Goal: Task Accomplishment & Management: Complete application form

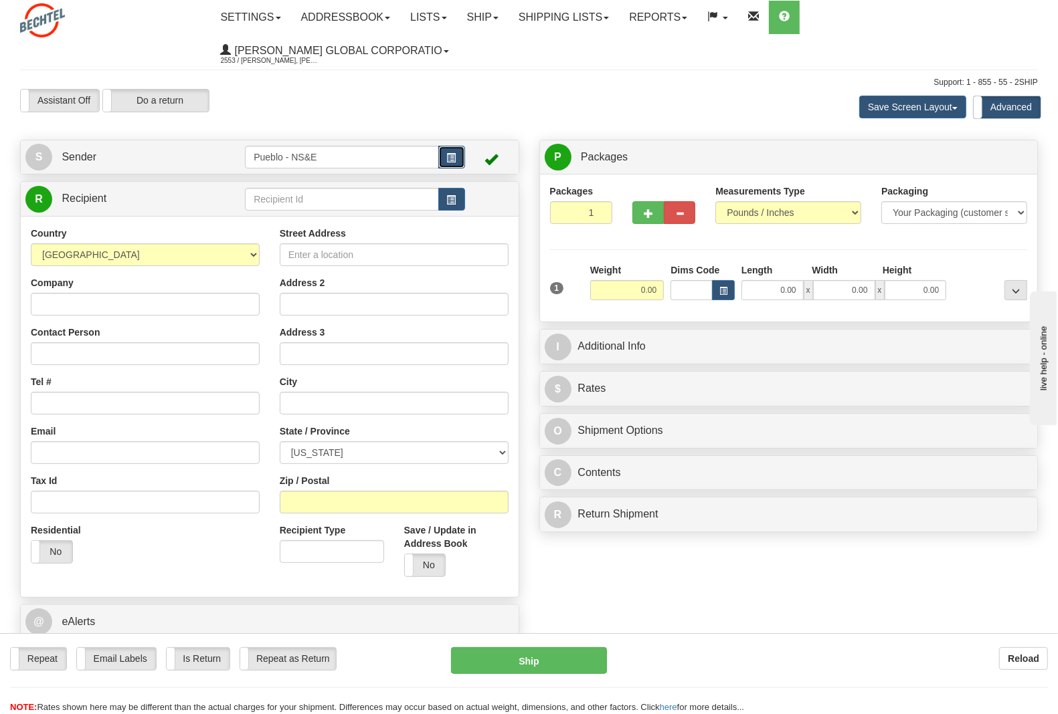
click at [456, 146] on button "button" at bounding box center [451, 157] width 27 height 23
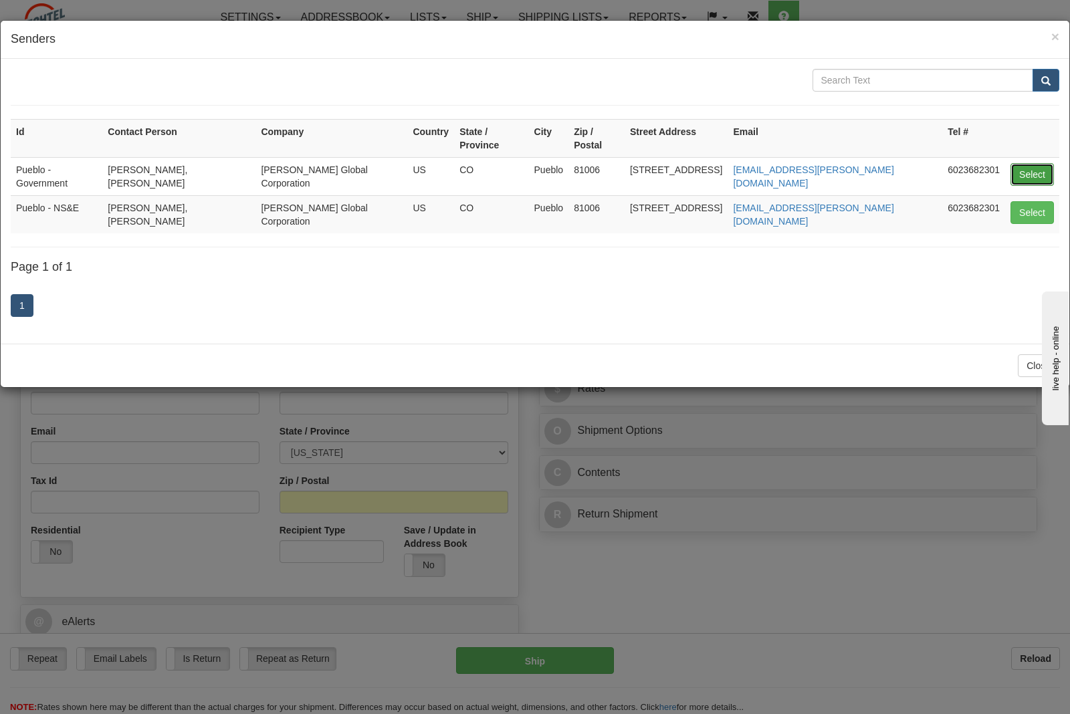
click at [1040, 164] on button "Select" at bounding box center [1032, 174] width 43 height 23
type input "Pueblo - Government"
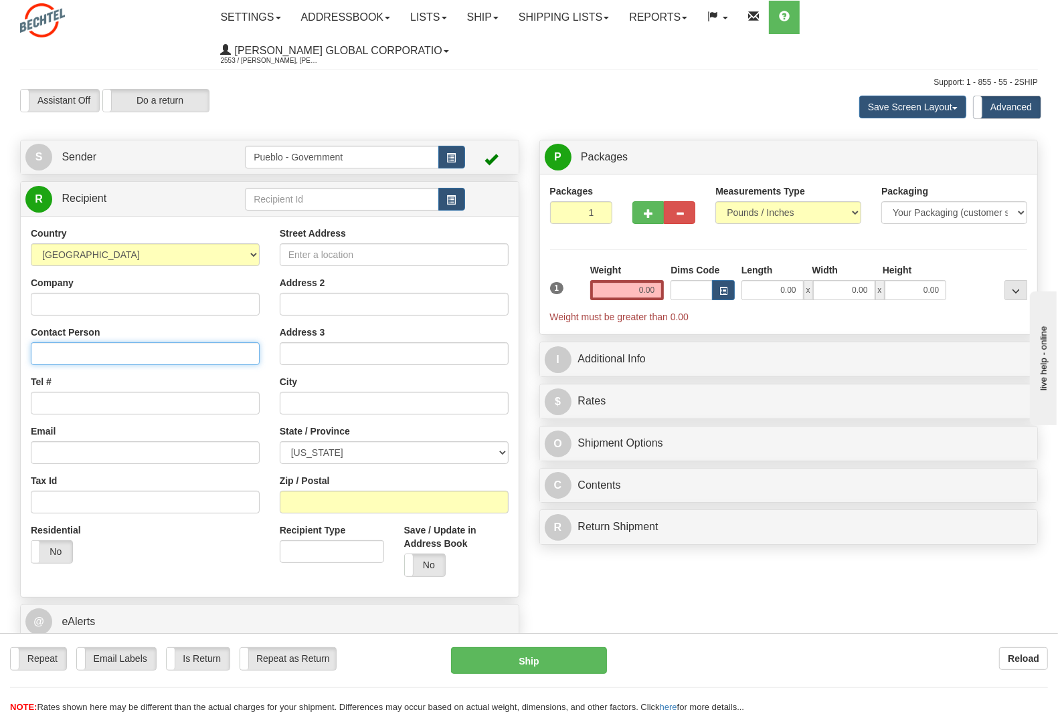
click at [56, 342] on input "Contact Person" at bounding box center [145, 353] width 229 height 23
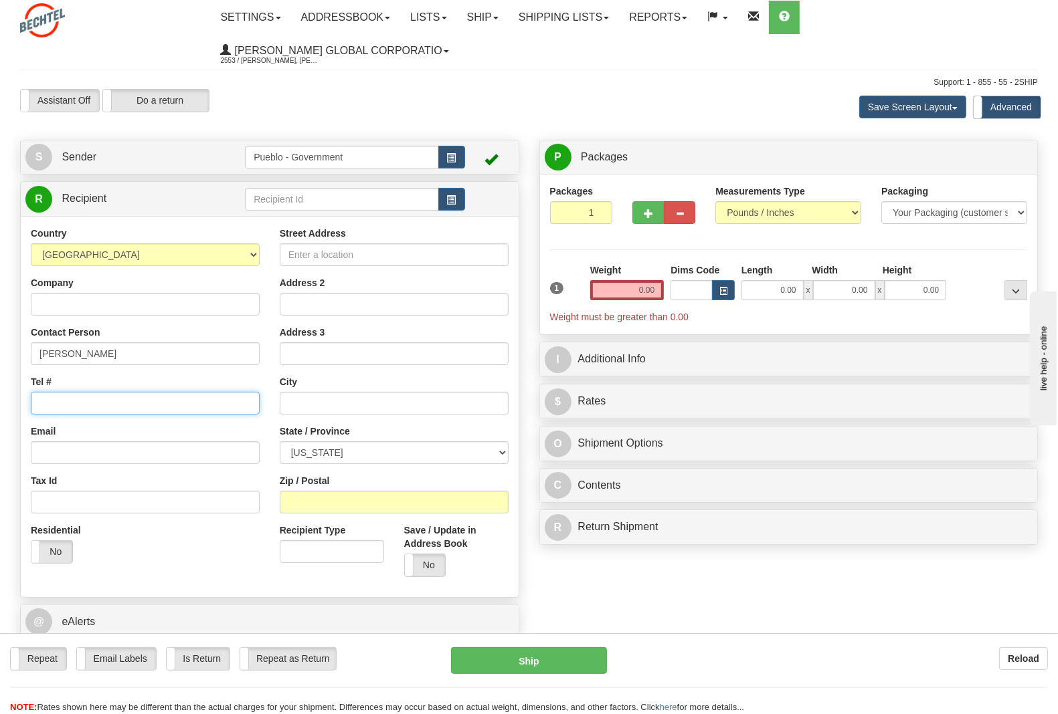
click at [41, 392] on input "Tel #" at bounding box center [145, 403] width 229 height 23
click at [137, 336] on div "Country [GEOGRAPHIC_DATA] [GEOGRAPHIC_DATA] [GEOGRAPHIC_DATA] [GEOGRAPHIC_DATA]…" at bounding box center [145, 400] width 249 height 346
click at [118, 342] on input "[PERSON_NAME]" at bounding box center [145, 353] width 229 height 23
type input "[PERSON_NAME]"
click at [114, 392] on input "Tel #" at bounding box center [145, 403] width 229 height 23
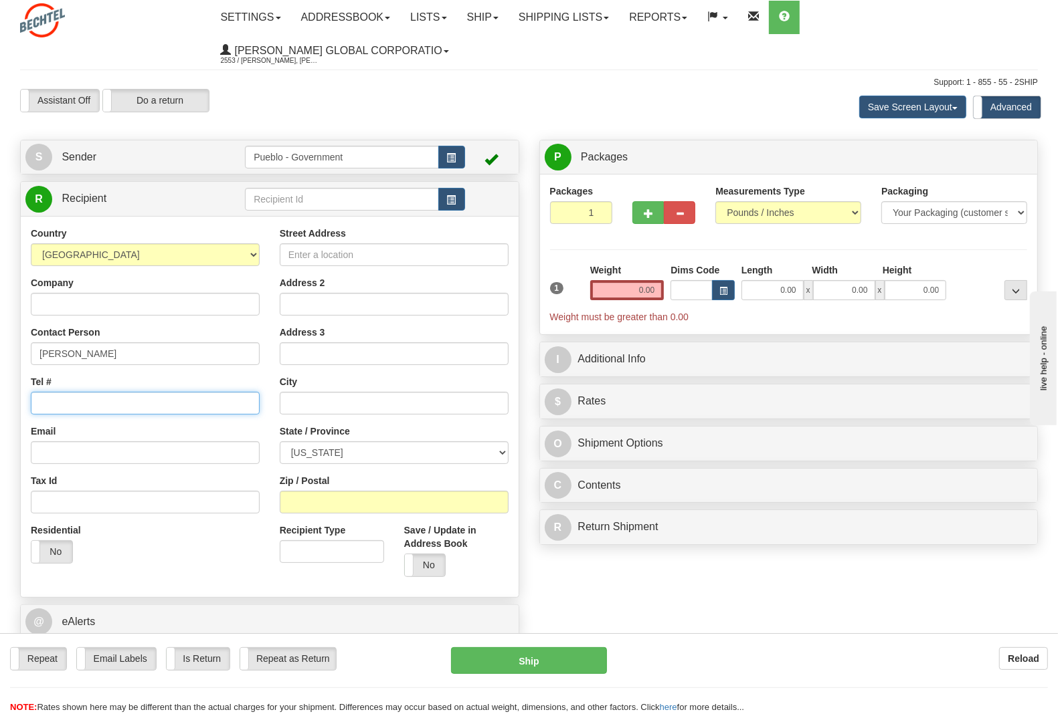
click at [68, 392] on input "Tel #" at bounding box center [145, 403] width 229 height 23
paste input "[PHONE_NUMBER]"
type input "[PHONE_NUMBER]"
click at [94, 441] on input "Email" at bounding box center [145, 452] width 229 height 23
click at [293, 293] on input "Address 2" at bounding box center [394, 304] width 229 height 23
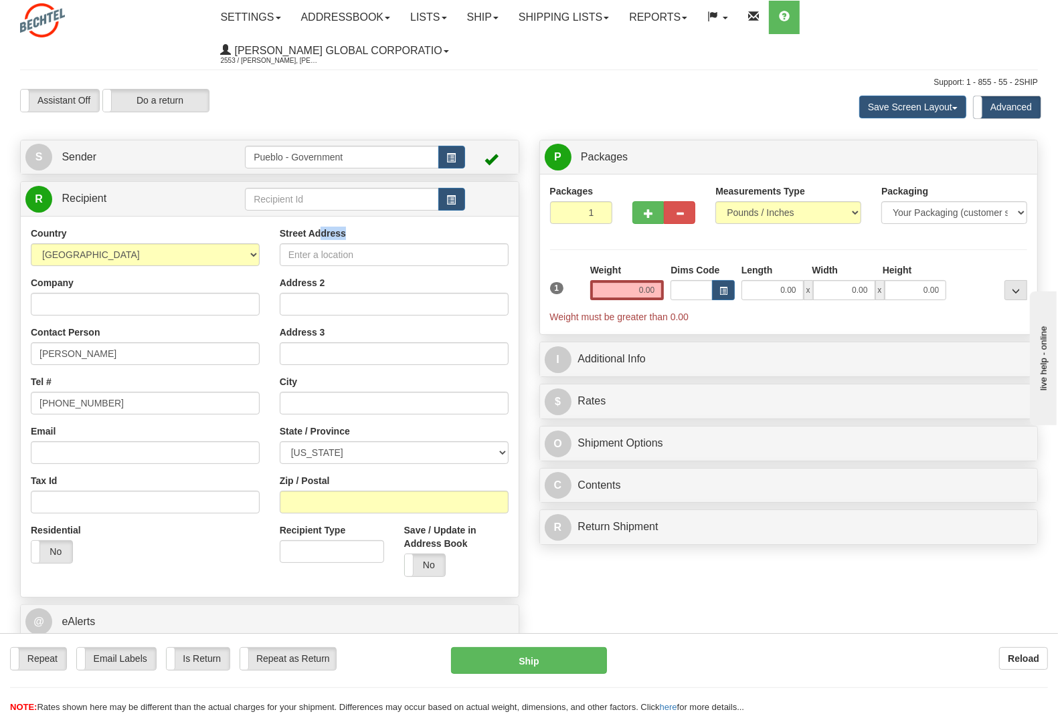
click at [320, 227] on div "Street Address" at bounding box center [394, 246] width 229 height 39
click at [326, 243] on input "Street Address" at bounding box center [394, 254] width 229 height 23
click at [308, 243] on input "Street Address" at bounding box center [394, 254] width 229 height 23
paste input "[STREET_ADDRESS]"
type input "[STREET_ADDRESS]"
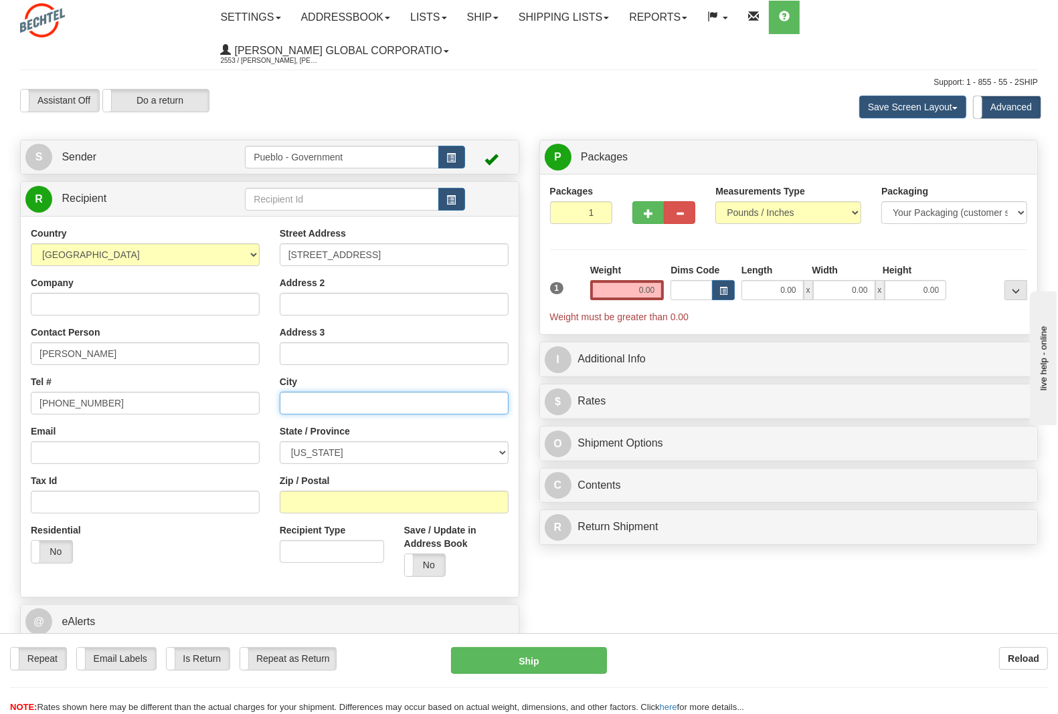
click at [313, 392] on input "text" at bounding box center [394, 403] width 229 height 23
type input "Pueblo"
type input "[PERSON_NAME] National Inc - PCAPP"
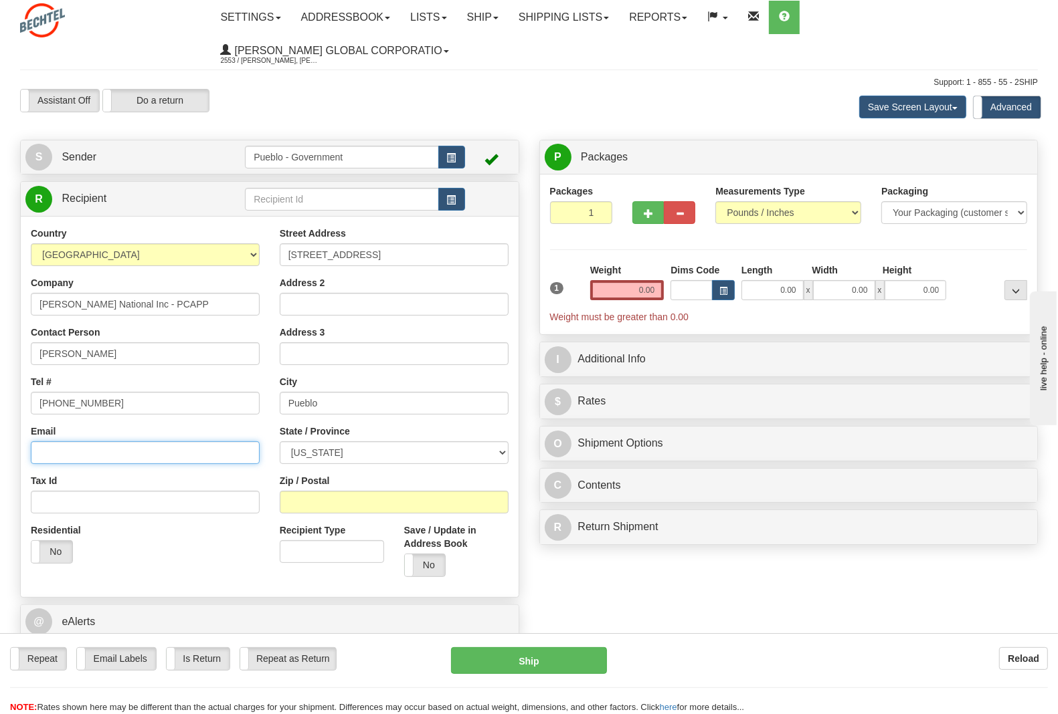
type input "[EMAIL_ADDRESS][PERSON_NAME][DOMAIN_NAME]"
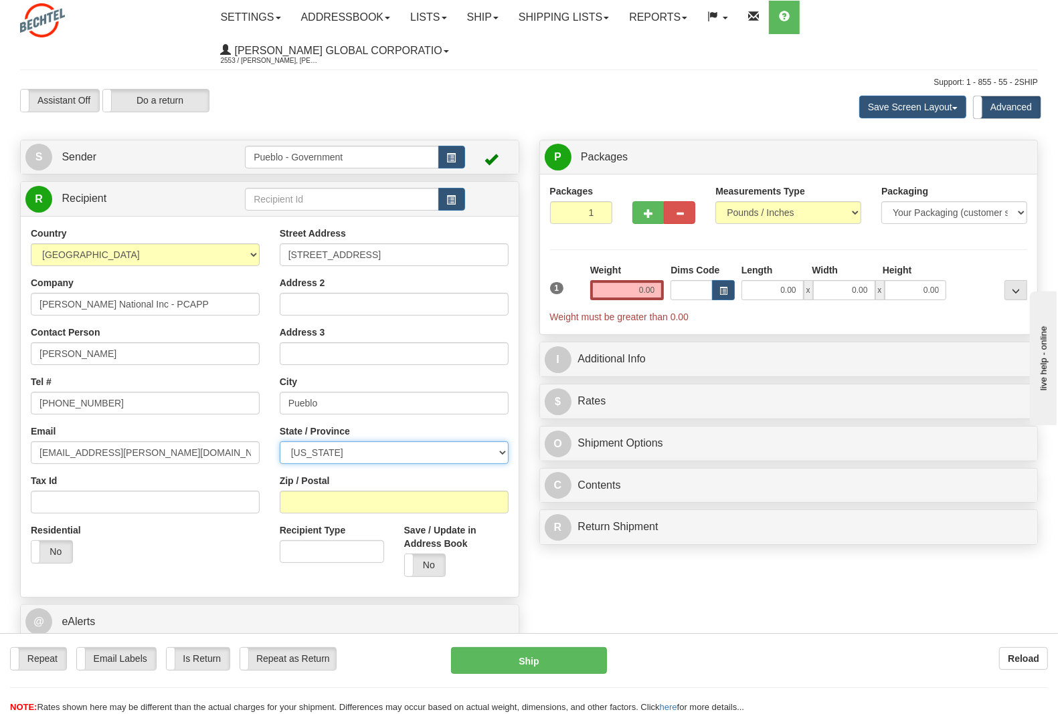
select select "CO"
click at [335, 491] on input "81001" at bounding box center [394, 502] width 229 height 23
type input "81005"
click at [226, 524] on div "Residential Yes No" at bounding box center [145, 548] width 249 height 49
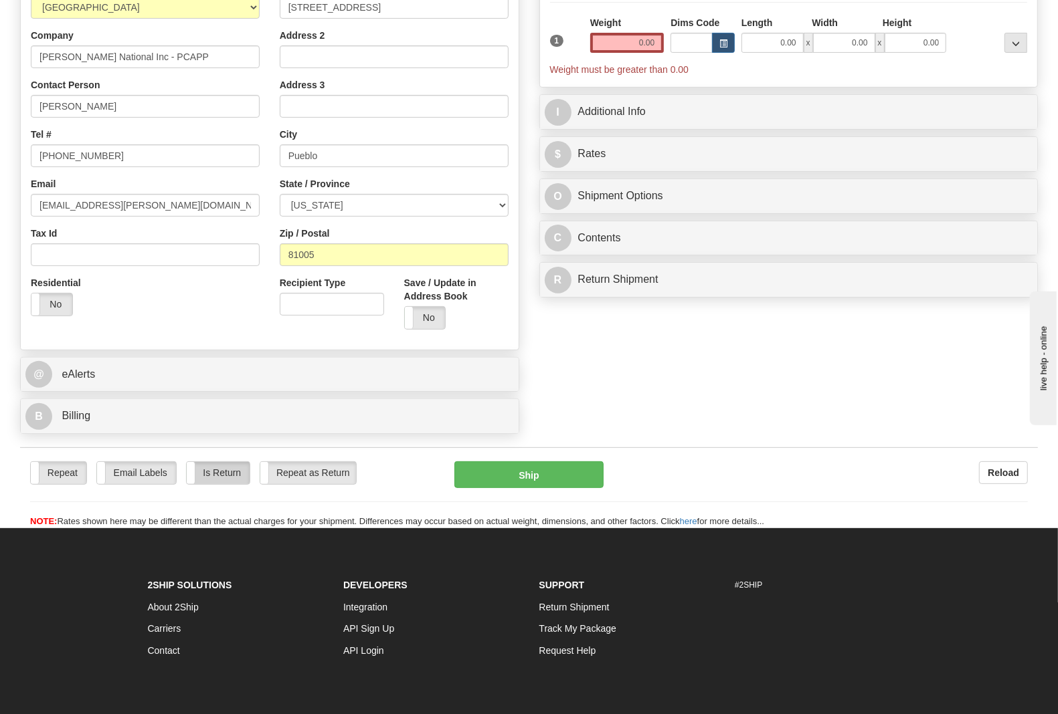
scroll to position [251, 0]
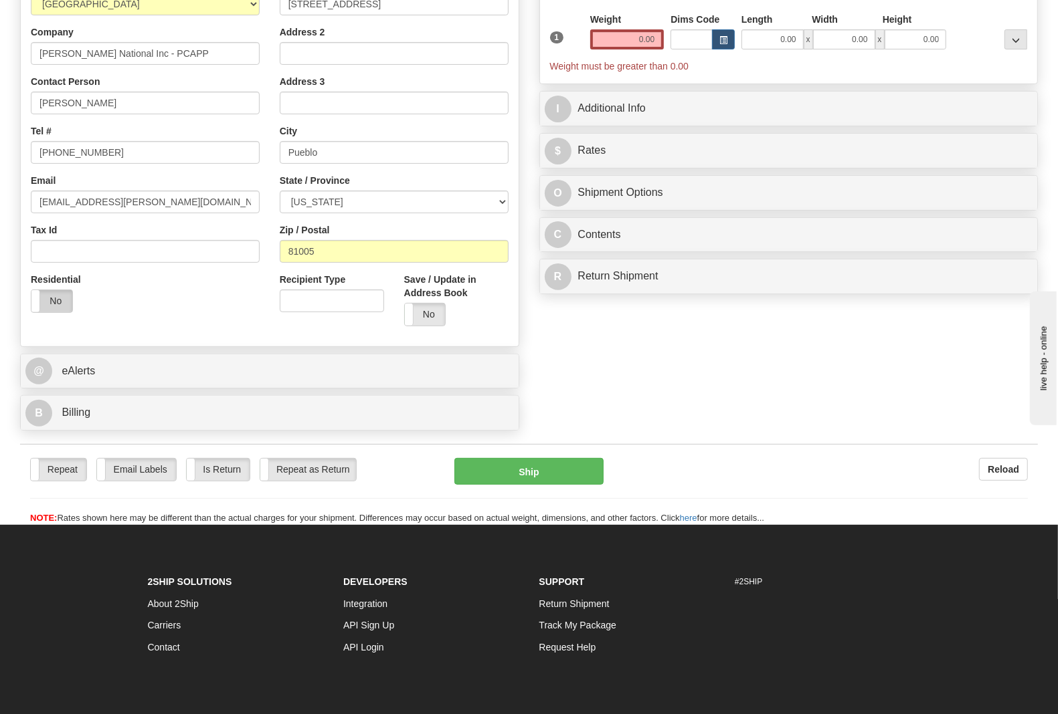
click at [48, 290] on label "No" at bounding box center [51, 300] width 41 height 21
click at [186, 273] on div "Residential Yes No" at bounding box center [145, 297] width 249 height 49
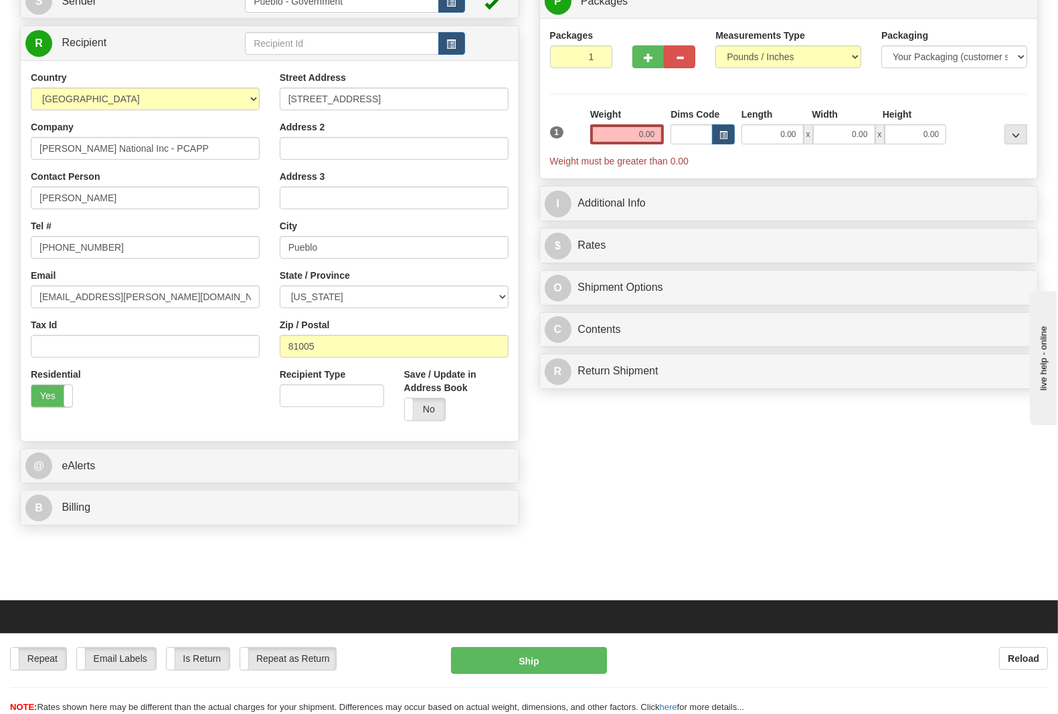
scroll to position [0, 0]
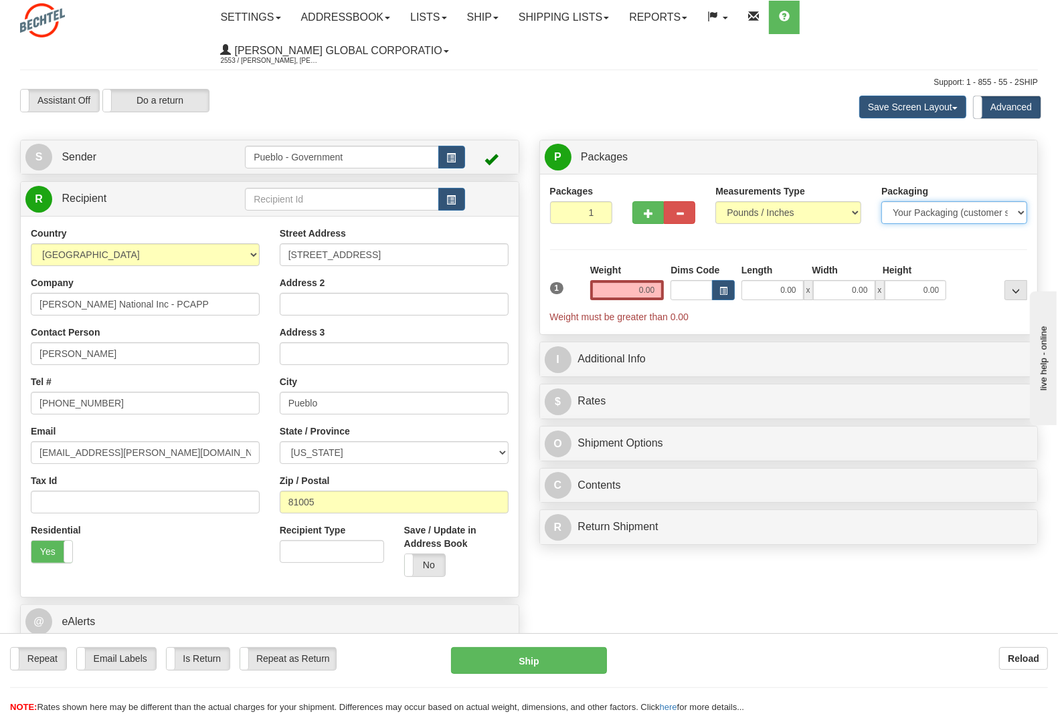
click at [1014, 201] on select "Your Packaging (customer supplied) Envelope (carrier supplied) Pack (carrier su…" at bounding box center [954, 212] width 146 height 23
select select "4"
click at [881, 201] on select "Your Packaging (customer supplied) Envelope (carrier supplied) Pack (carrier su…" at bounding box center [954, 212] width 146 height 23
click at [639, 280] on input "0.00" at bounding box center [627, 290] width 74 height 20
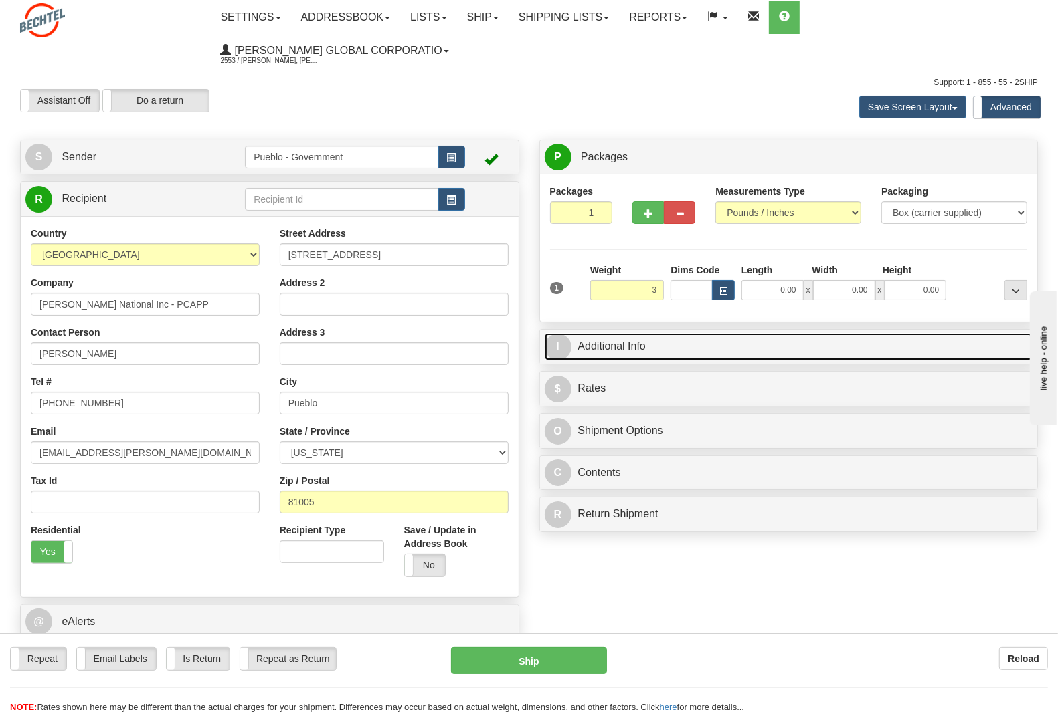
type input "3.00"
click at [633, 333] on link "I Additional Info" at bounding box center [788, 346] width 488 height 27
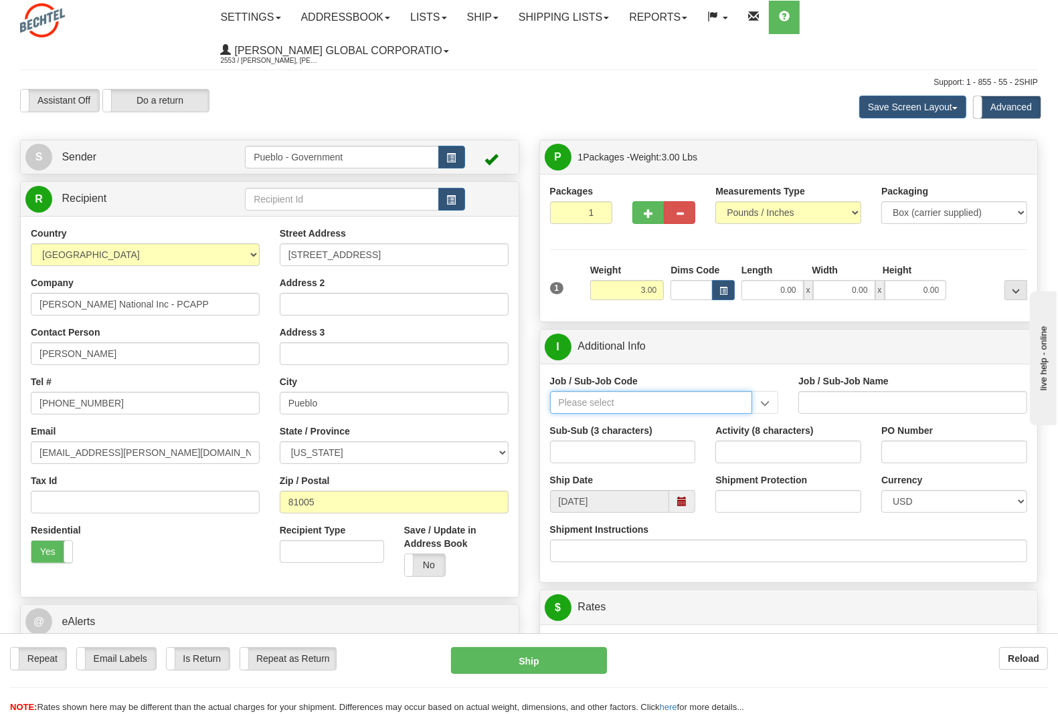
click at [602, 391] on input "Job / Sub-Job Code" at bounding box center [651, 402] width 203 height 23
click at [607, 451] on div "24852-CM8" at bounding box center [647, 458] width 189 height 15
type input "24852-CM8"
type input "PUEBLO CHEM DEMIL PROJECT - CLOSURE-MP-BNI-UTILIT"
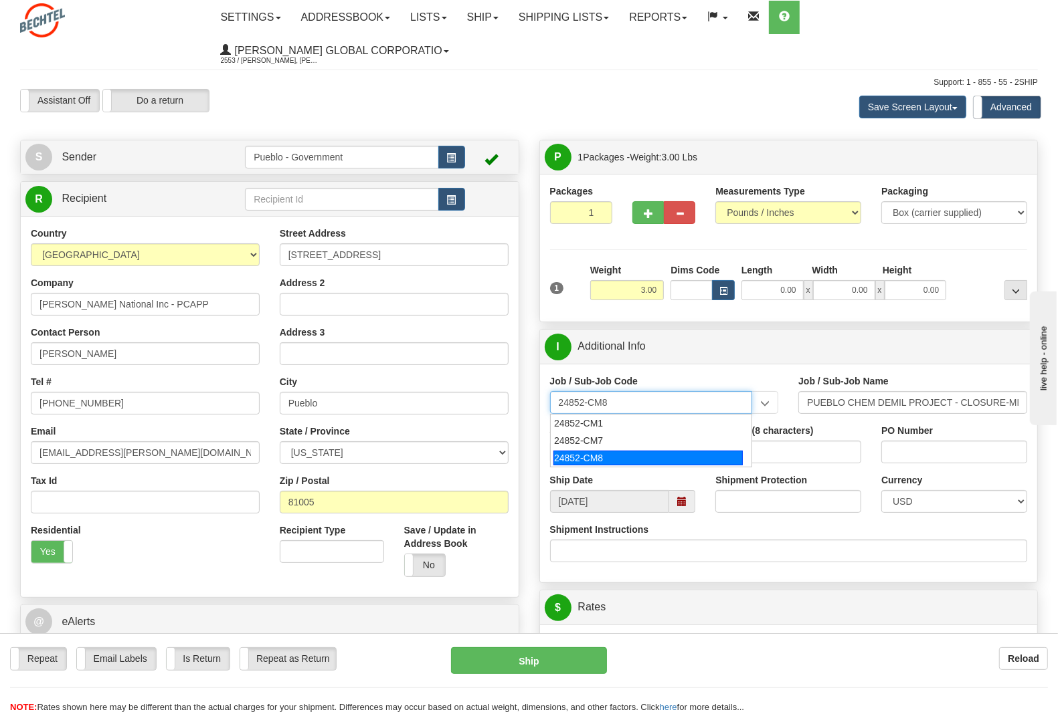
type input "24852-CM8"
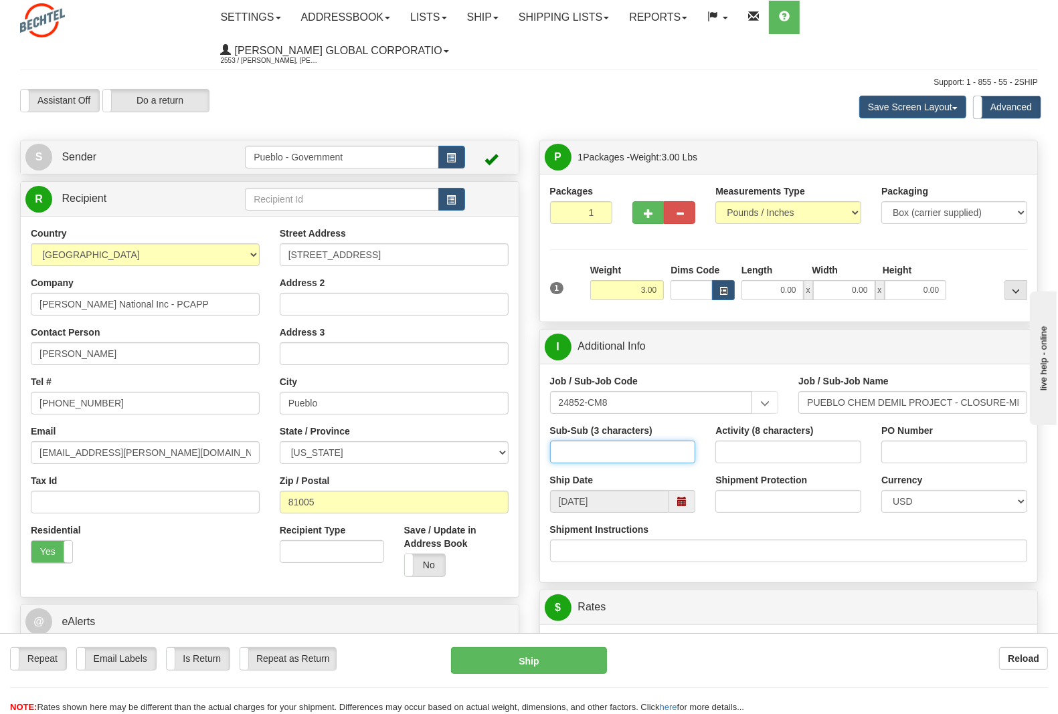
click at [604, 441] on input "Sub-Sub (3 characters)" at bounding box center [623, 452] width 146 height 23
type input "000"
click at [797, 441] on input "Activity (8 characters)" at bounding box center [788, 452] width 146 height 23
type input "24852CM8"
click at [918, 441] on input "PO Number" at bounding box center [954, 452] width 146 height 23
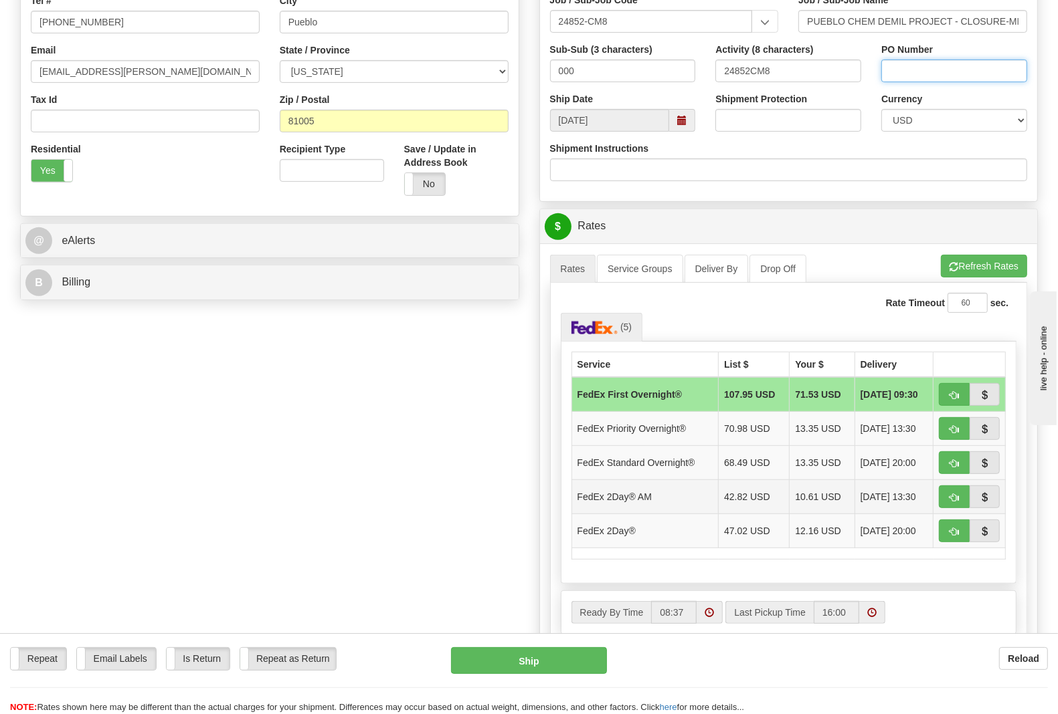
scroll to position [418, 0]
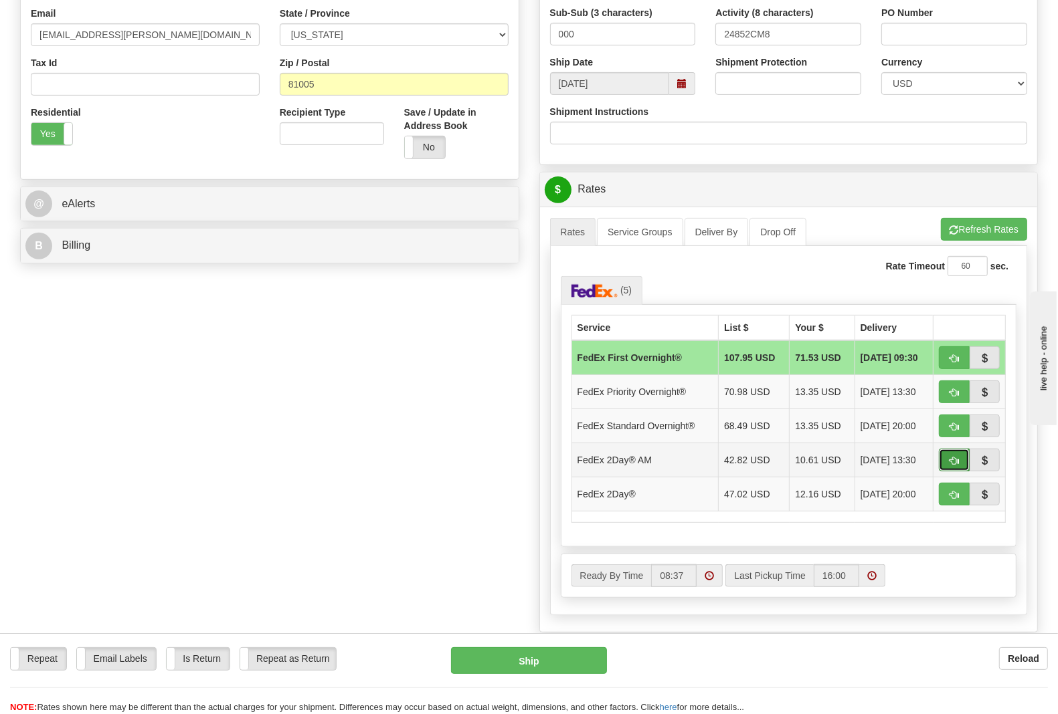
click at [951, 457] on span "button" at bounding box center [953, 461] width 9 height 9
type input "49"
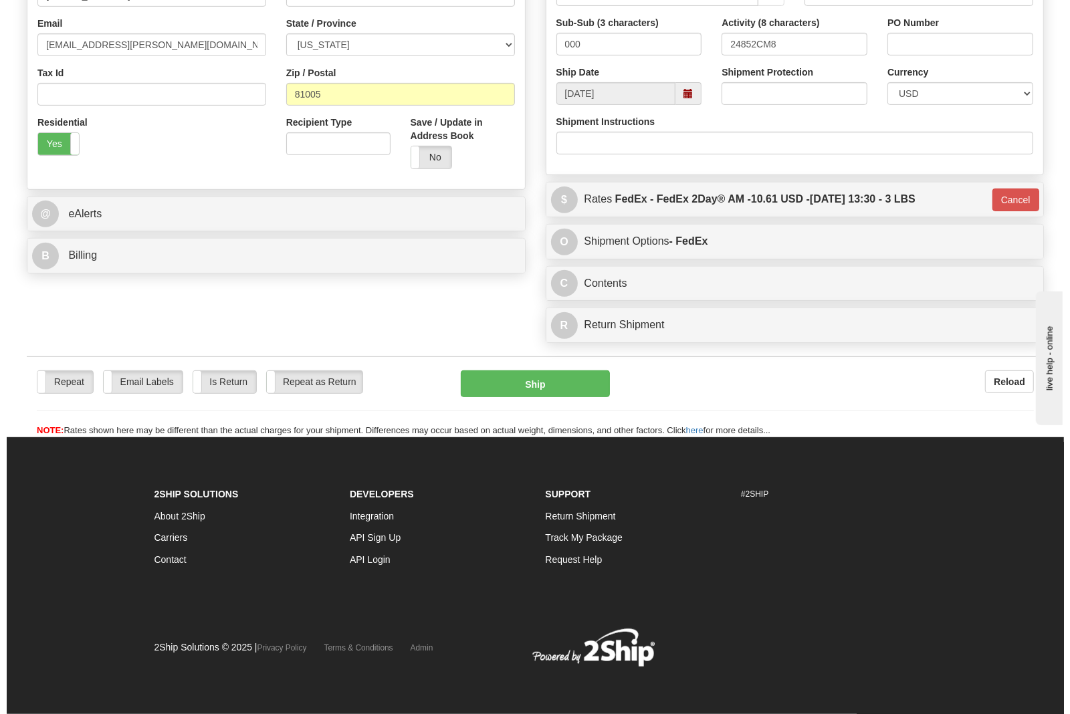
scroll to position [381, 0]
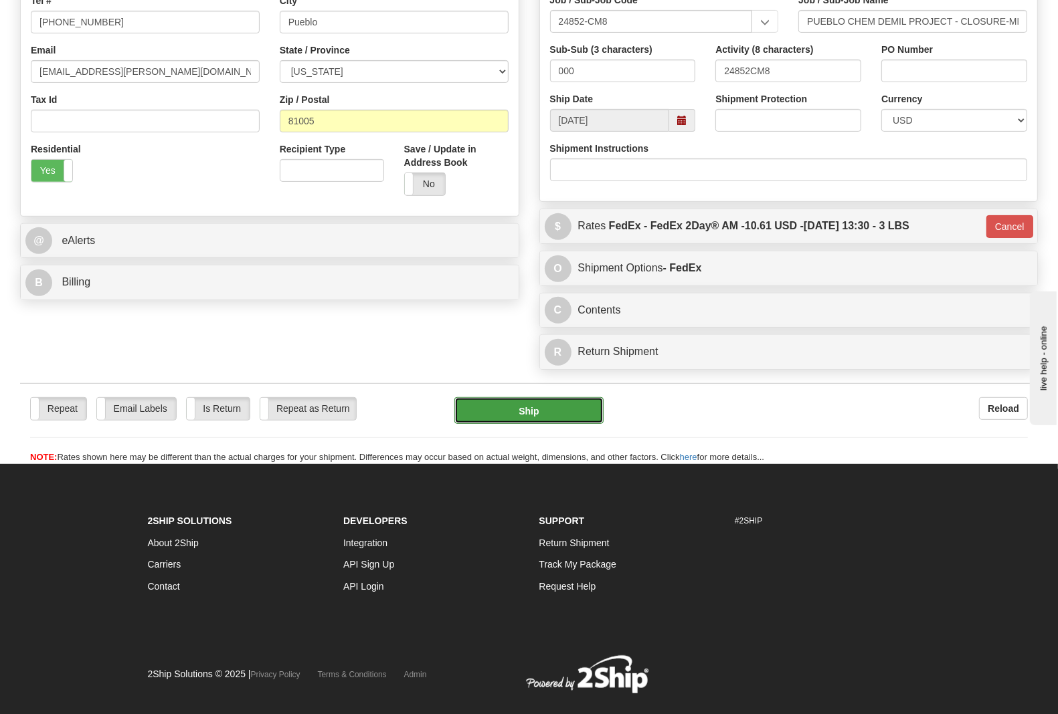
click at [503, 397] on button "Ship" at bounding box center [529, 410] width 150 height 27
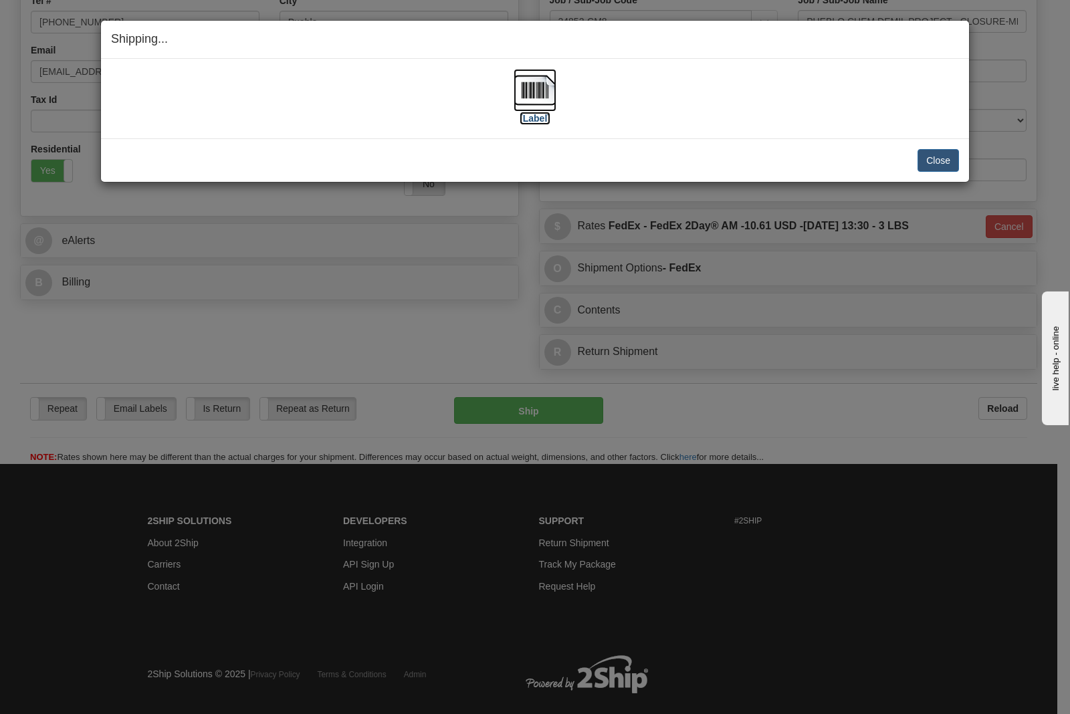
click at [527, 124] on label "[Label]" at bounding box center [535, 118] width 31 height 13
